Goal: Task Accomplishment & Management: Complete application form

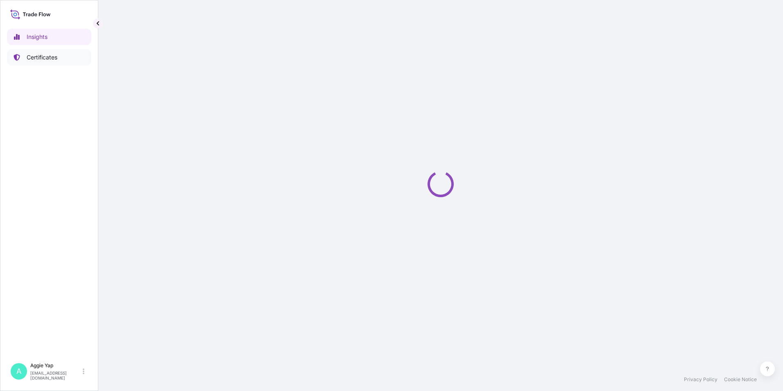
click at [44, 54] on p "Certificates" at bounding box center [42, 57] width 31 height 8
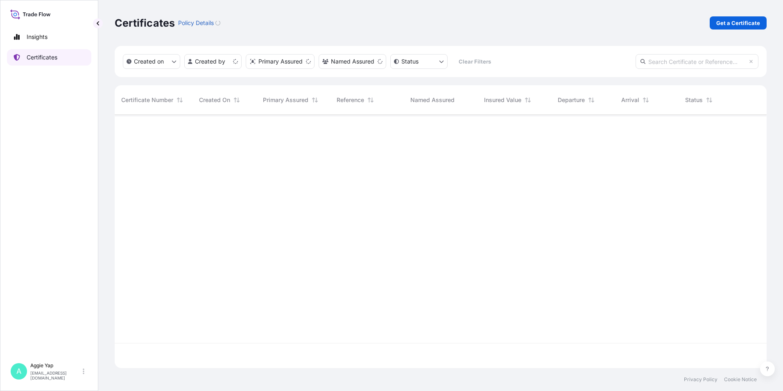
scroll to position [251, 646]
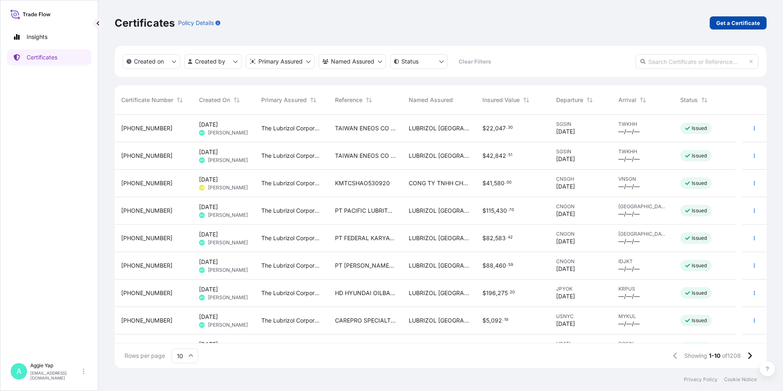
click at [738, 23] on p "Get a Certificate" at bounding box center [738, 23] width 44 height 8
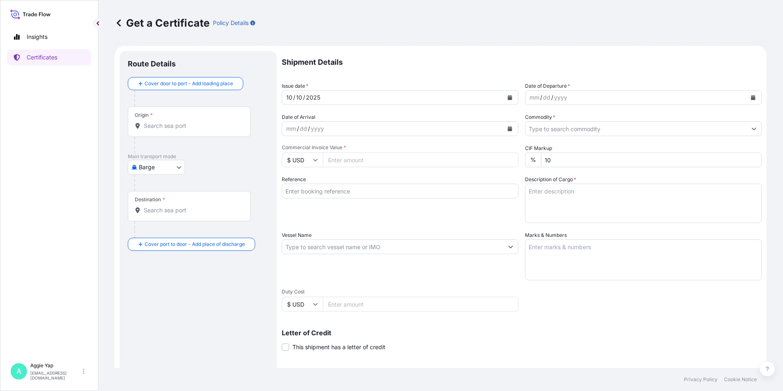
click at [156, 167] on body "Insights Certificates A [PERSON_NAME] [EMAIL_ADDRESS][DOMAIN_NAME] Get a Certif…" at bounding box center [391, 195] width 783 height 391
click at [165, 264] on span "Ocean Vessel" at bounding box center [161, 262] width 36 height 8
select select "Ocean Vessel"
click at [208, 135] on div "Origin *" at bounding box center [189, 125] width 123 height 30
click at [208, 133] on input "Origin *" at bounding box center [192, 129] width 97 height 8
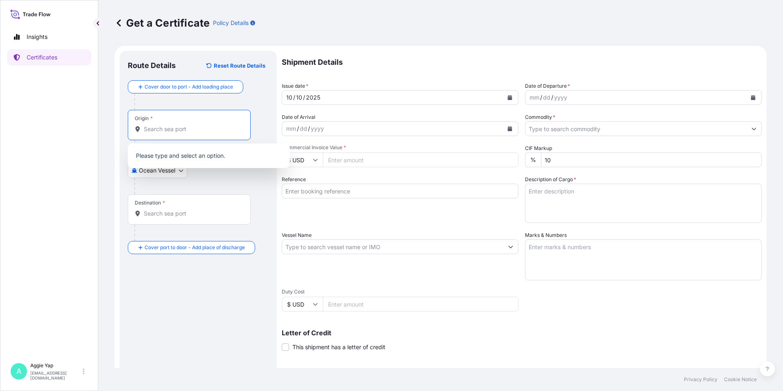
click at [165, 127] on input "Origin *" at bounding box center [192, 129] width 97 height 8
click at [173, 135] on div "Origin *" at bounding box center [189, 125] width 123 height 30
click at [173, 133] on input "Origin * Please select an origin" at bounding box center [192, 129] width 97 height 8
type input "SGSIN"
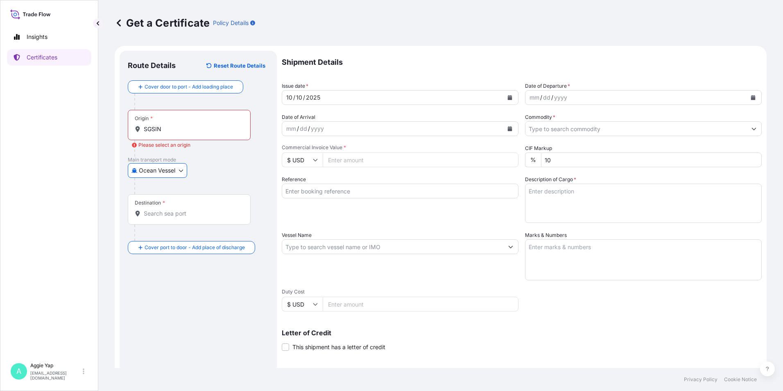
click at [195, 134] on div "Origin * SGSIN" at bounding box center [189, 125] width 123 height 30
click at [195, 133] on input "SGSIN" at bounding box center [192, 129] width 97 height 8
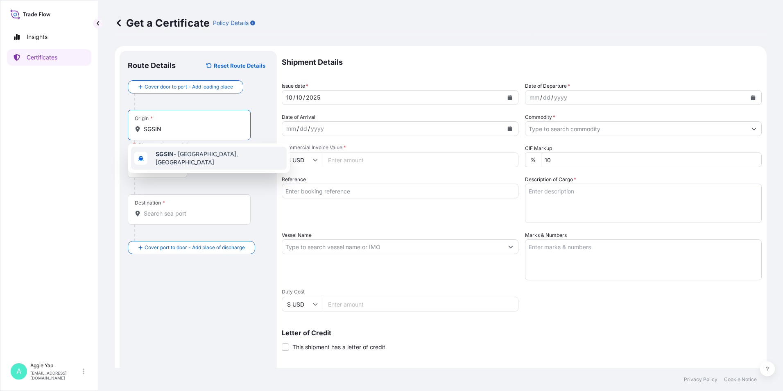
click at [204, 160] on span "SGSIN - [GEOGRAPHIC_DATA], [GEOGRAPHIC_DATA]" at bounding box center [220, 158] width 128 height 16
type input "SGSIN - [GEOGRAPHIC_DATA], [GEOGRAPHIC_DATA]"
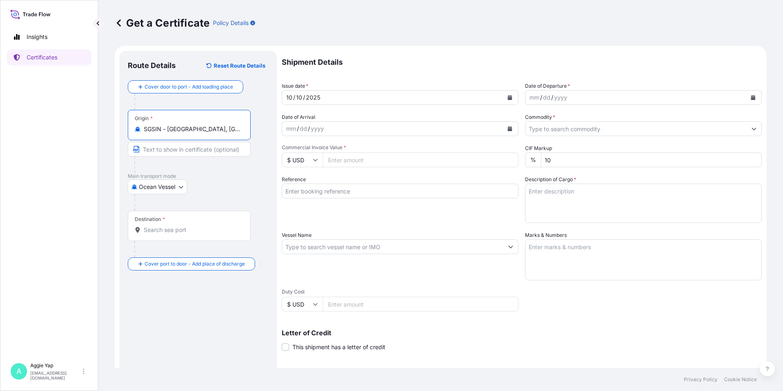
click at [168, 234] on div "Destination *" at bounding box center [189, 226] width 123 height 30
click at [168, 234] on input "Destination *" at bounding box center [192, 230] width 97 height 8
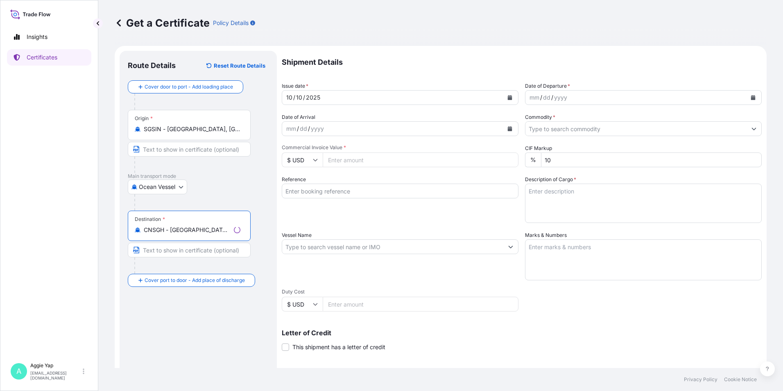
type input "CNSGH - [GEOGRAPHIC_DATA], [GEOGRAPHIC_DATA]"
click at [186, 253] on input "Text to appear on certificate" at bounding box center [189, 249] width 123 height 15
type input "[GEOGRAPHIC_DATA], [GEOGRAPHIC_DATA]"
click at [191, 149] on input "Text to appear on certificate" at bounding box center [189, 149] width 123 height 15
type input "[GEOGRAPHIC_DATA]"
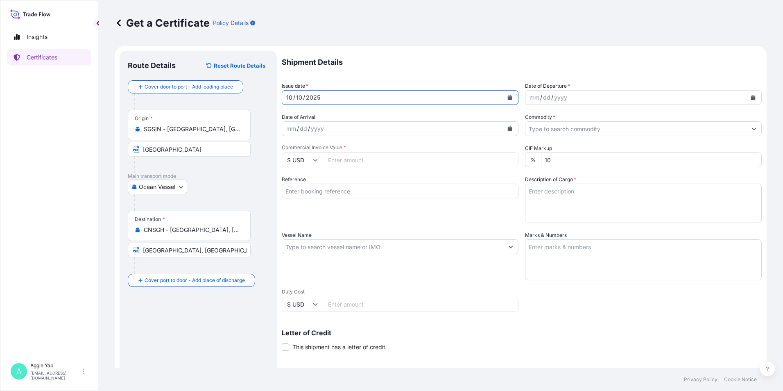
click at [507, 99] on icon "Calendar" at bounding box center [509, 97] width 5 height 5
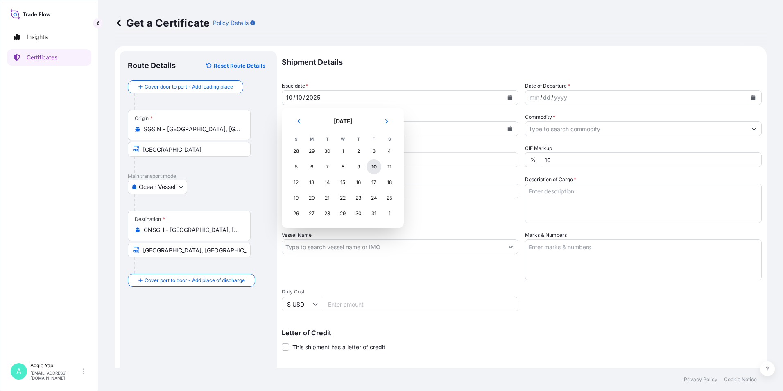
click at [374, 170] on div "10" at bounding box center [374, 166] width 15 height 15
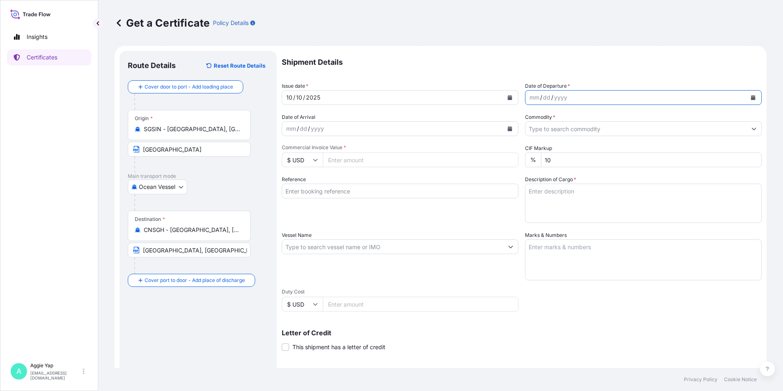
click at [752, 95] on button "Calendar" at bounding box center [753, 97] width 13 height 13
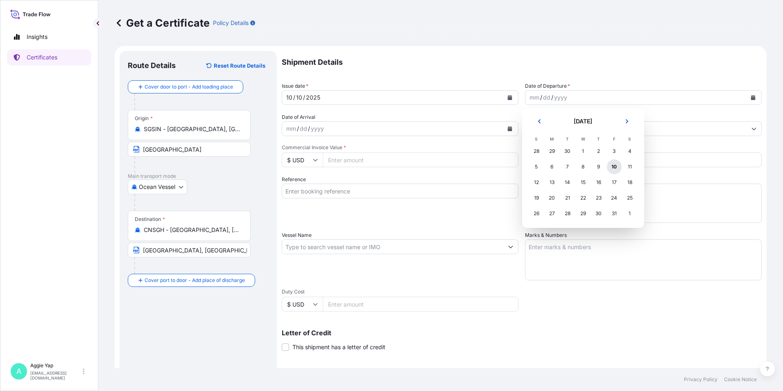
click at [618, 166] on div "10" at bounding box center [614, 166] width 15 height 15
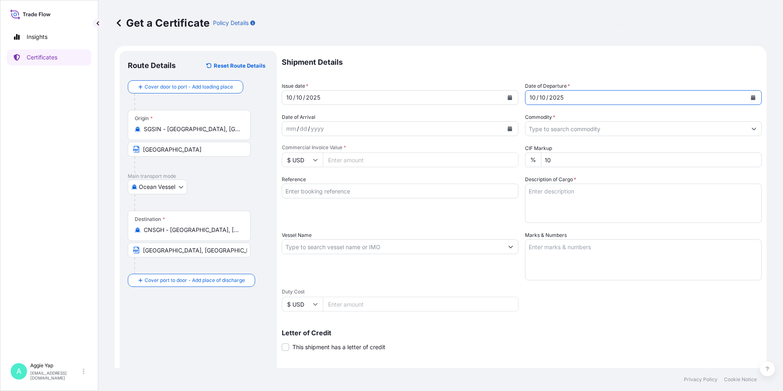
click at [555, 128] on input "Commodity *" at bounding box center [636, 128] width 221 height 15
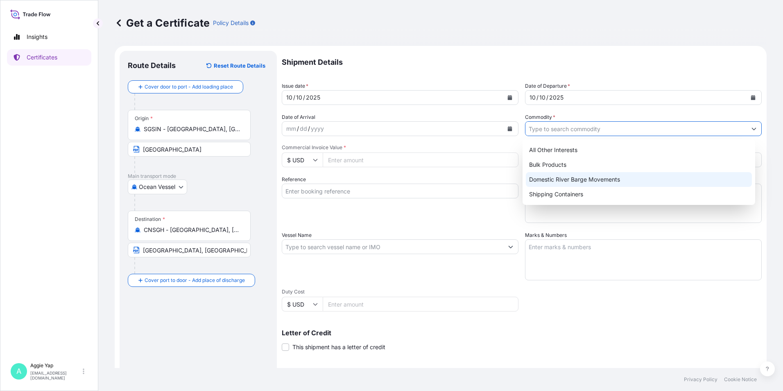
click at [545, 186] on div "Domestic River Barge Movements" at bounding box center [639, 179] width 227 height 15
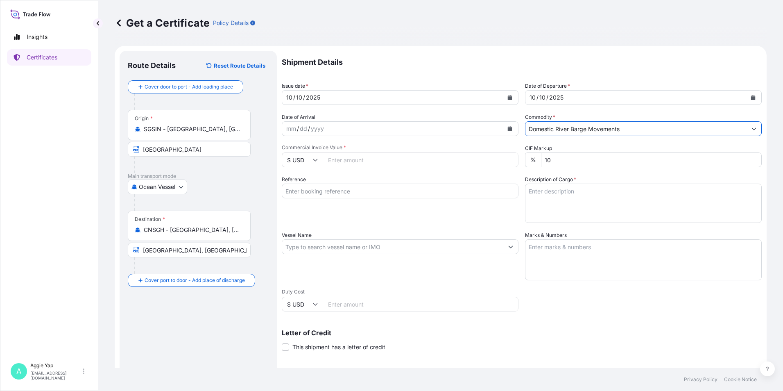
click at [553, 127] on input "Domestic River Barge Movements" at bounding box center [636, 128] width 221 height 15
click at [747, 127] on button "Show suggestions" at bounding box center [754, 128] width 15 height 15
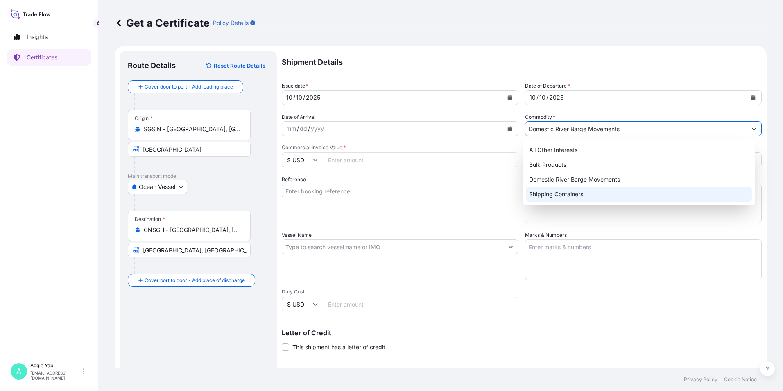
click at [571, 197] on div "Shipping Containers" at bounding box center [639, 194] width 227 height 15
type input "Shipping Containers"
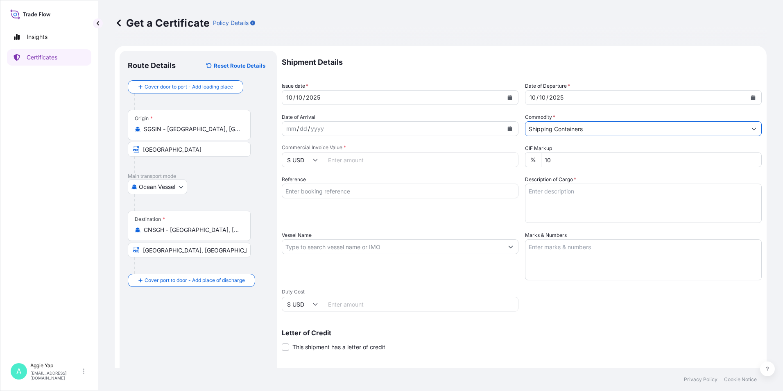
click at [377, 161] on input "Commercial Invoice Value *" at bounding box center [421, 159] width 196 height 15
type input "114400"
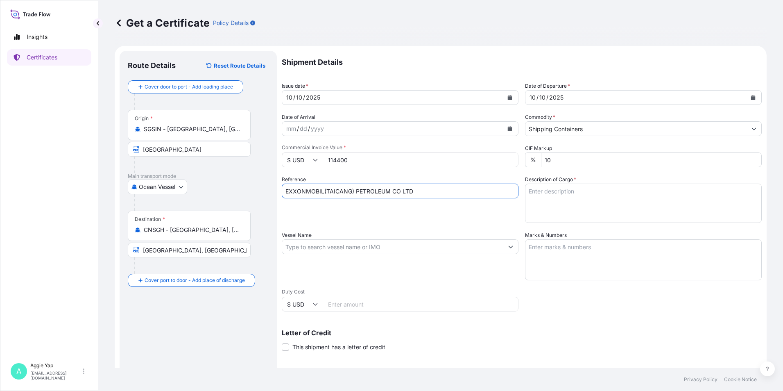
type input "EXXONMOBIL(TAICANG) PETROLEUM CO LTD"
click at [344, 220] on div "Reference EXXONMOBIL(TAICANG) PETROLEUM CO LTD" at bounding box center [400, 199] width 237 height 48
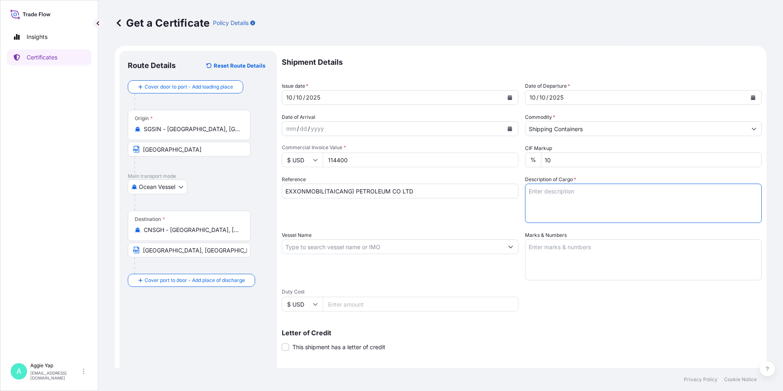
drag, startPoint x: 573, startPoint y: 197, endPoint x: 576, endPoint y: 200, distance: 4.9
click at [574, 197] on textarea "Description of Cargo *" at bounding box center [643, 202] width 237 height 39
type textarea "1 X ISO TANK STOCK 3376 PO NO: 4411094408"
click at [414, 247] on input "Vessel Name" at bounding box center [392, 246] width 221 height 15
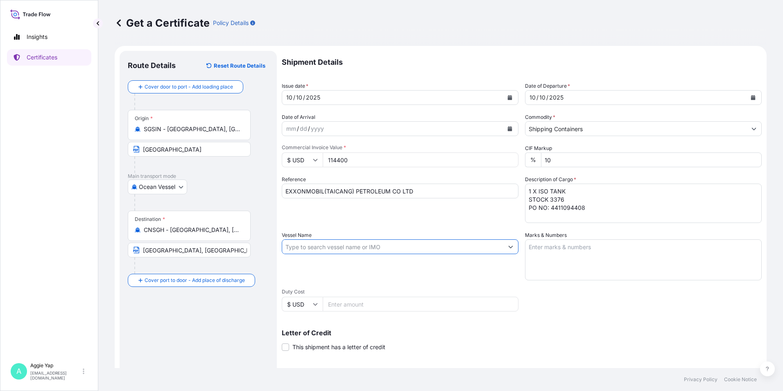
click at [412, 247] on input "Vessel Name" at bounding box center [392, 246] width 221 height 15
click at [315, 248] on input "Vessel Name" at bounding box center [392, 246] width 221 height 15
paste input "XIN FU ZHOU / 093E"
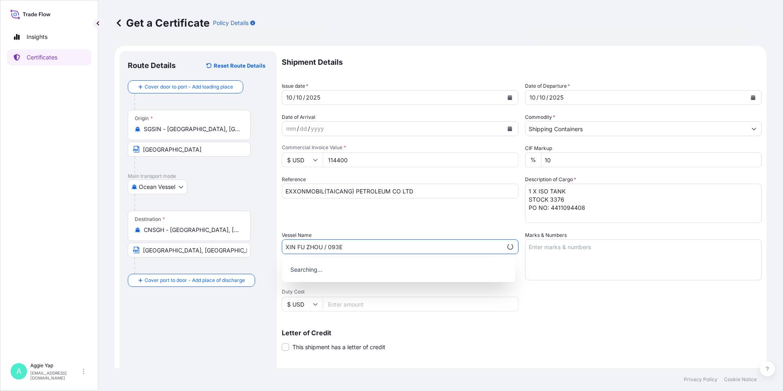
type input "XIN FU ZHOU / 093E"
click at [577, 251] on textarea "Marks & Numbers" at bounding box center [643, 259] width 237 height 41
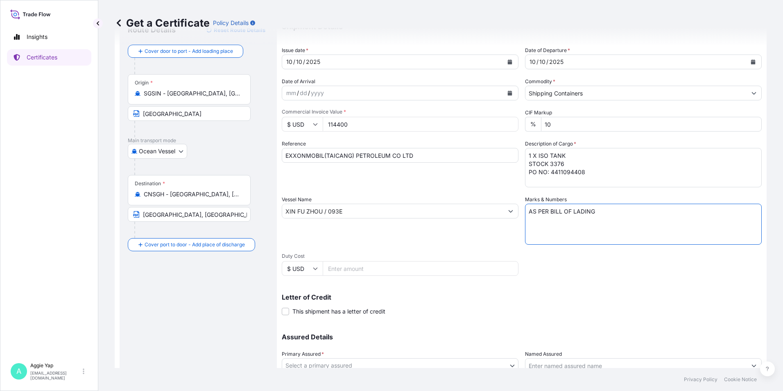
scroll to position [101, 0]
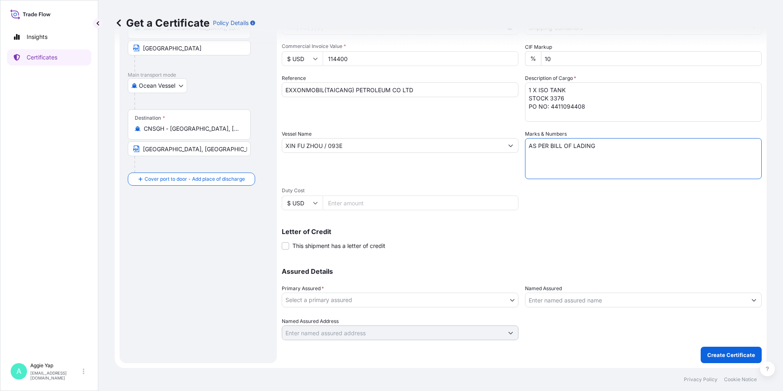
type textarea "AS PER BILL OF LADING"
click at [362, 300] on body "0 options available. Insights Certificates A [PERSON_NAME] [EMAIL_ADDRESS][DOMA…" at bounding box center [391, 195] width 783 height 391
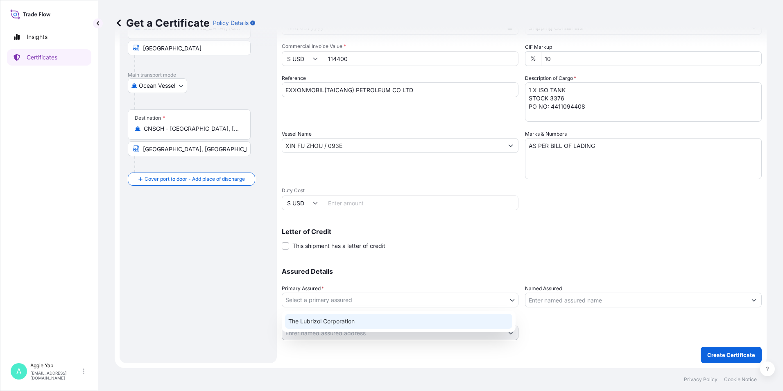
click at [349, 319] on div "The Lubrizol Corporation" at bounding box center [398, 321] width 227 height 15
select select "31566"
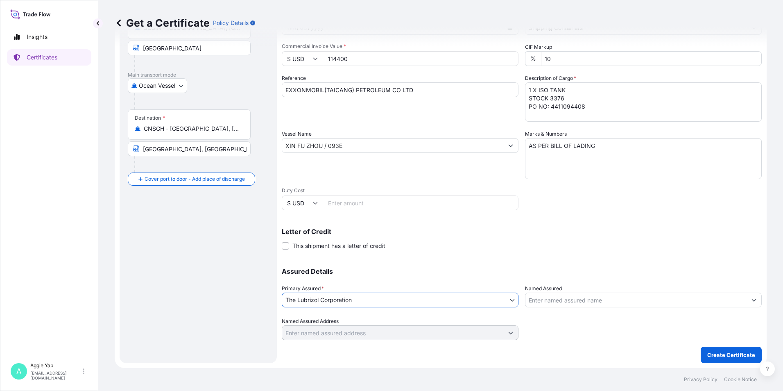
click at [567, 302] on input "Named Assured" at bounding box center [636, 299] width 221 height 15
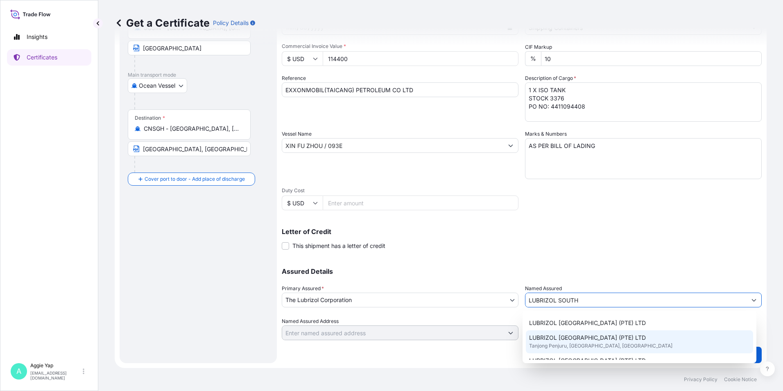
scroll to position [41, 0]
click at [560, 342] on span "LUBRIZOL [GEOGRAPHIC_DATA] (PTE) LTD" at bounding box center [587, 341] width 117 height 8
type input "LUBRIZOL [GEOGRAPHIC_DATA] (PTE) LTD"
type input "[STREET_ADDRESS]"
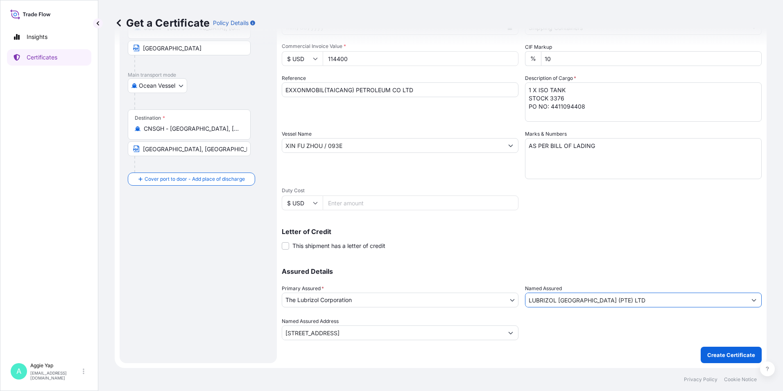
type input "LUBRIZOL [GEOGRAPHIC_DATA] (PTE) LTD"
click at [580, 216] on div "Shipment Details Issue date * [DATE] Date of Departure * [DATE] Date of Arrival…" at bounding box center [522, 145] width 480 height 390
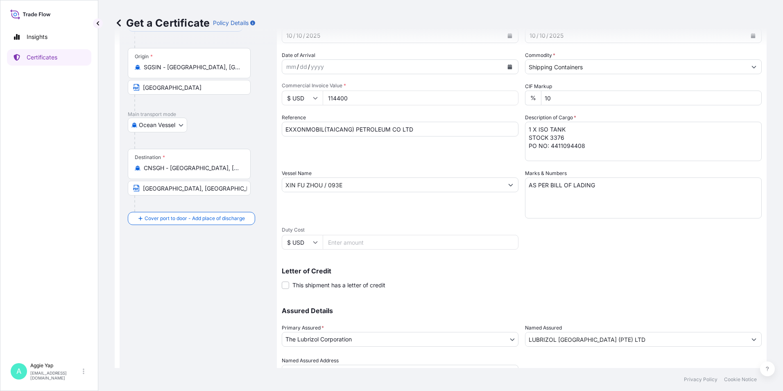
scroll to position [101, 0]
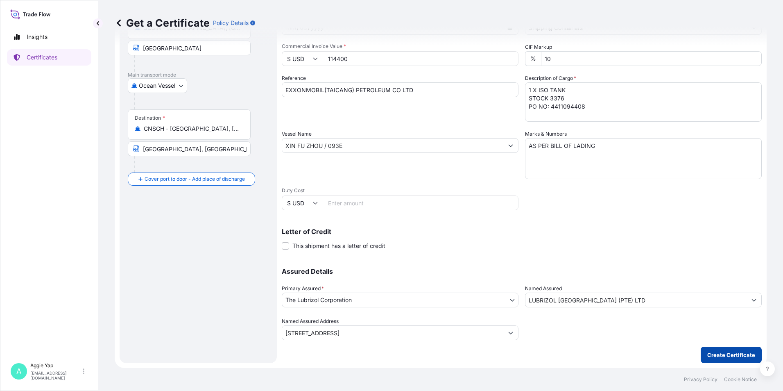
click at [715, 351] on p "Create Certificate" at bounding box center [731, 355] width 48 height 8
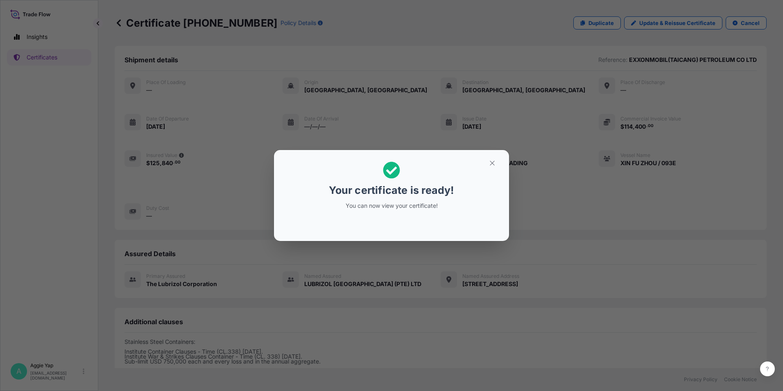
click at [454, 324] on div "Your certificate is ready! You can now view your certificate!" at bounding box center [391, 195] width 783 height 391
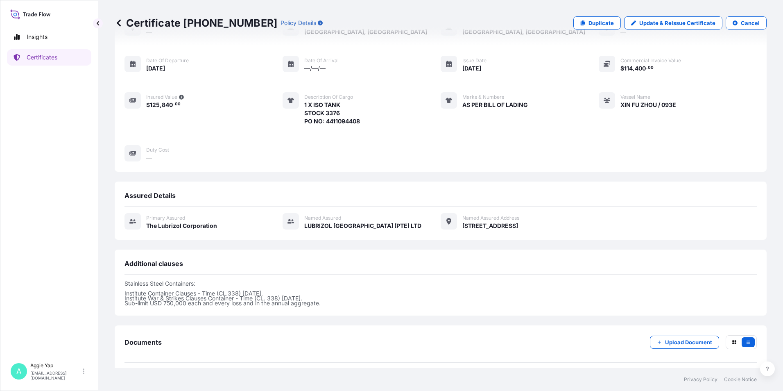
scroll to position [92, 0]
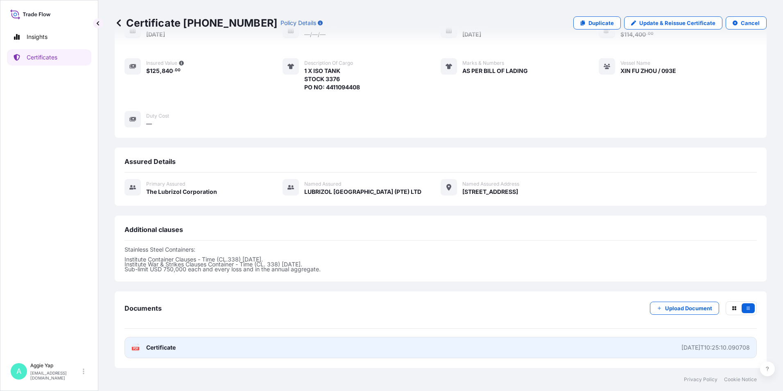
click at [488, 347] on link "PDF Certificate [DATE]T10:25:10.090708" at bounding box center [441, 347] width 632 height 21
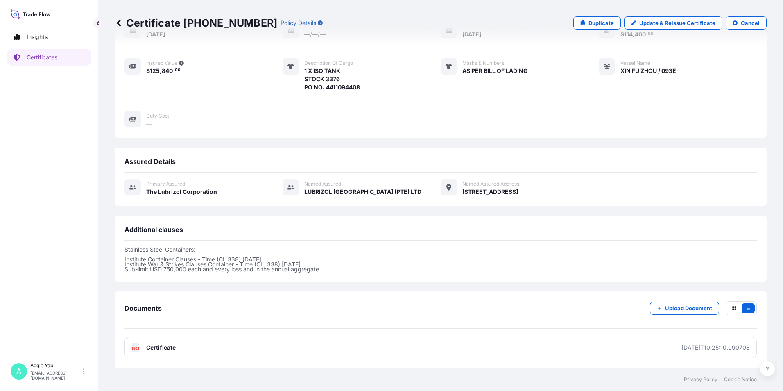
drag, startPoint x: 15, startPoint y: 127, endPoint x: 68, endPoint y: 61, distance: 85.1
click at [16, 123] on div "Insights Certificates" at bounding box center [49, 189] width 84 height 337
